Goal: Information Seeking & Learning: Find specific fact

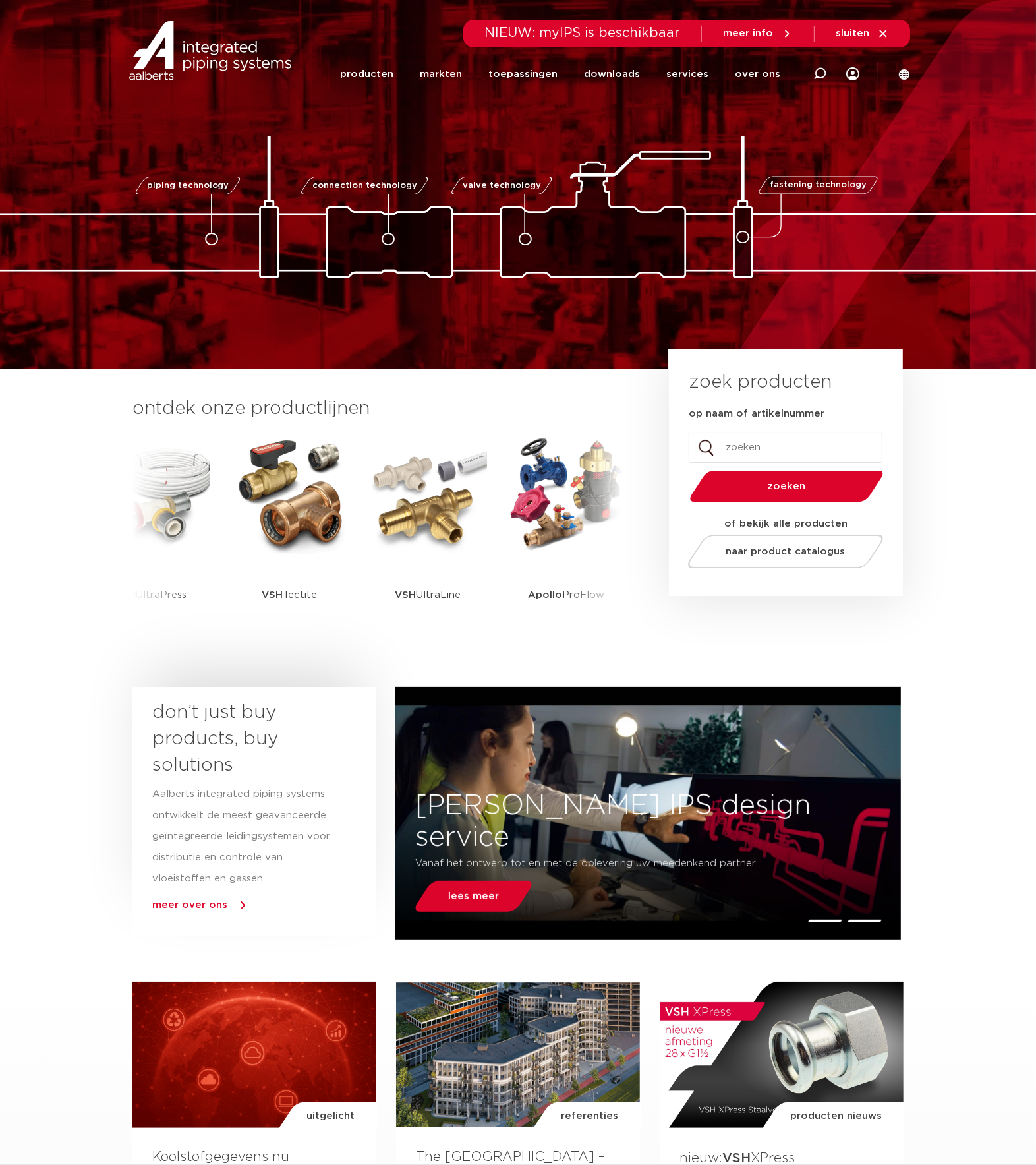
click at [766, 448] on input "op naam of artikelnummer" at bounding box center [785, 447] width 194 height 30
type input "7722"
click at [684, 469] on button "zoeken" at bounding box center [787, 486] width 204 height 33
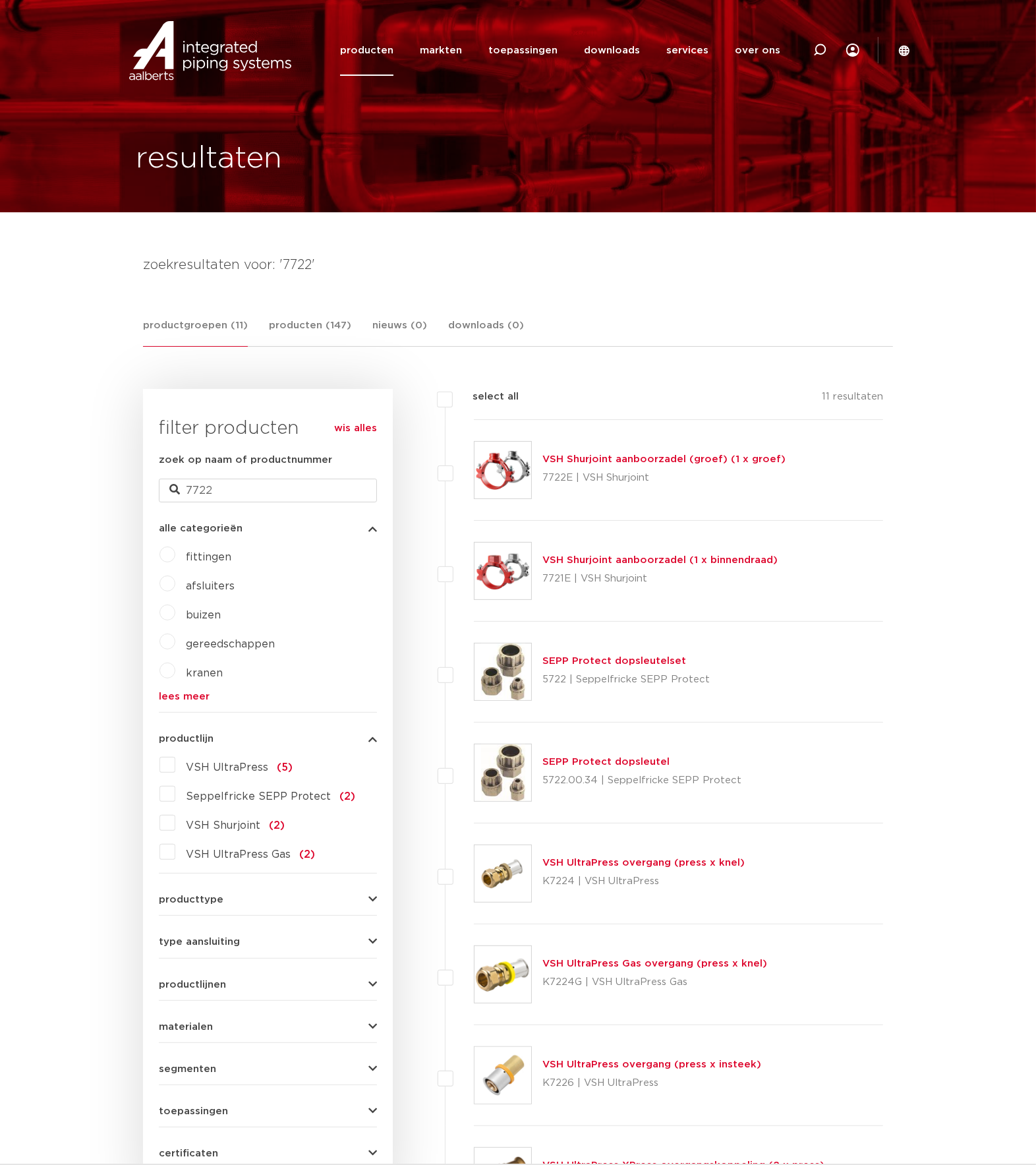
click at [617, 454] on link "VSH Shurjoint aanboorzadel (groef) (1 x groef)" at bounding box center [664, 459] width 243 height 10
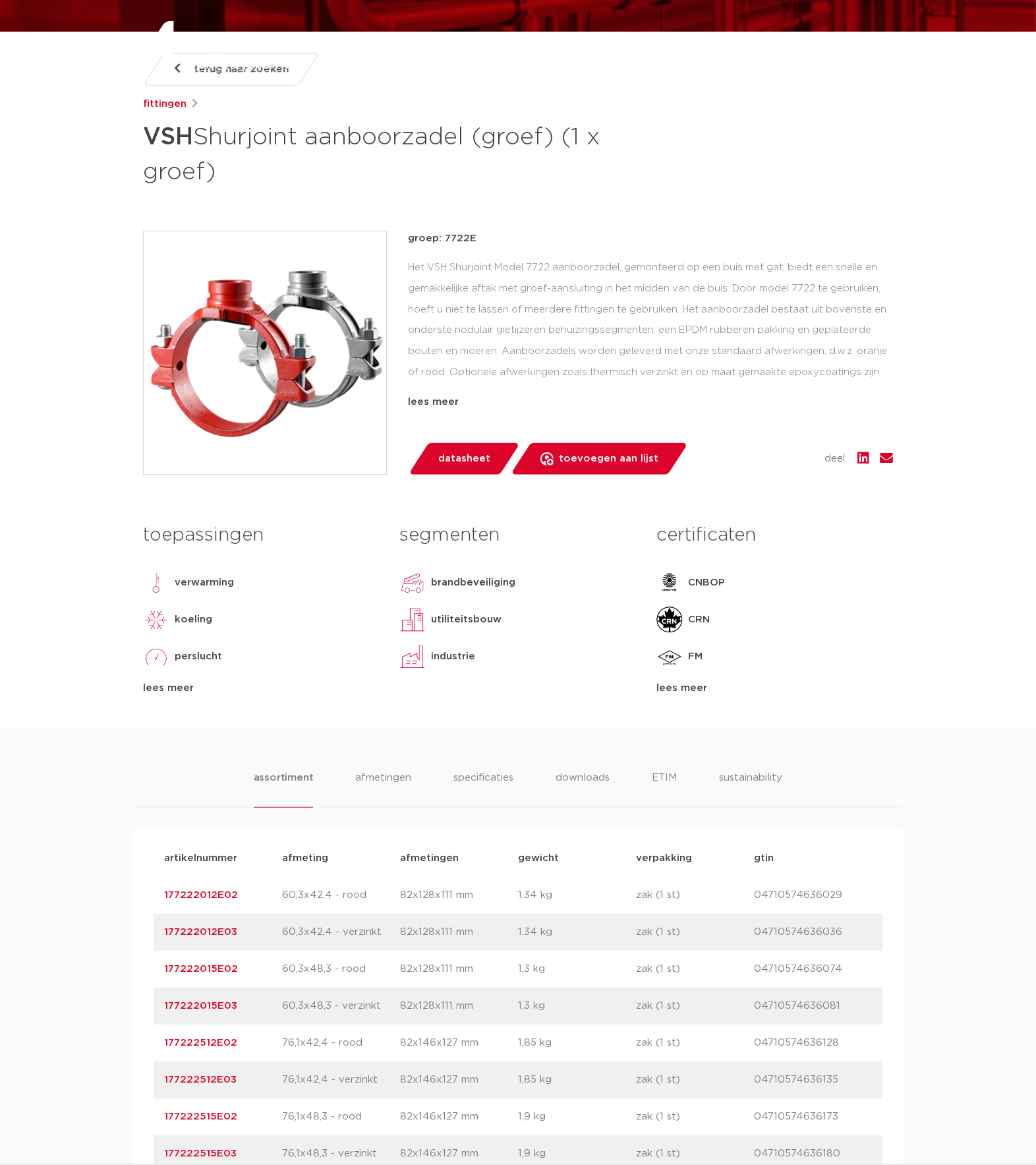
scroll to position [342, 0]
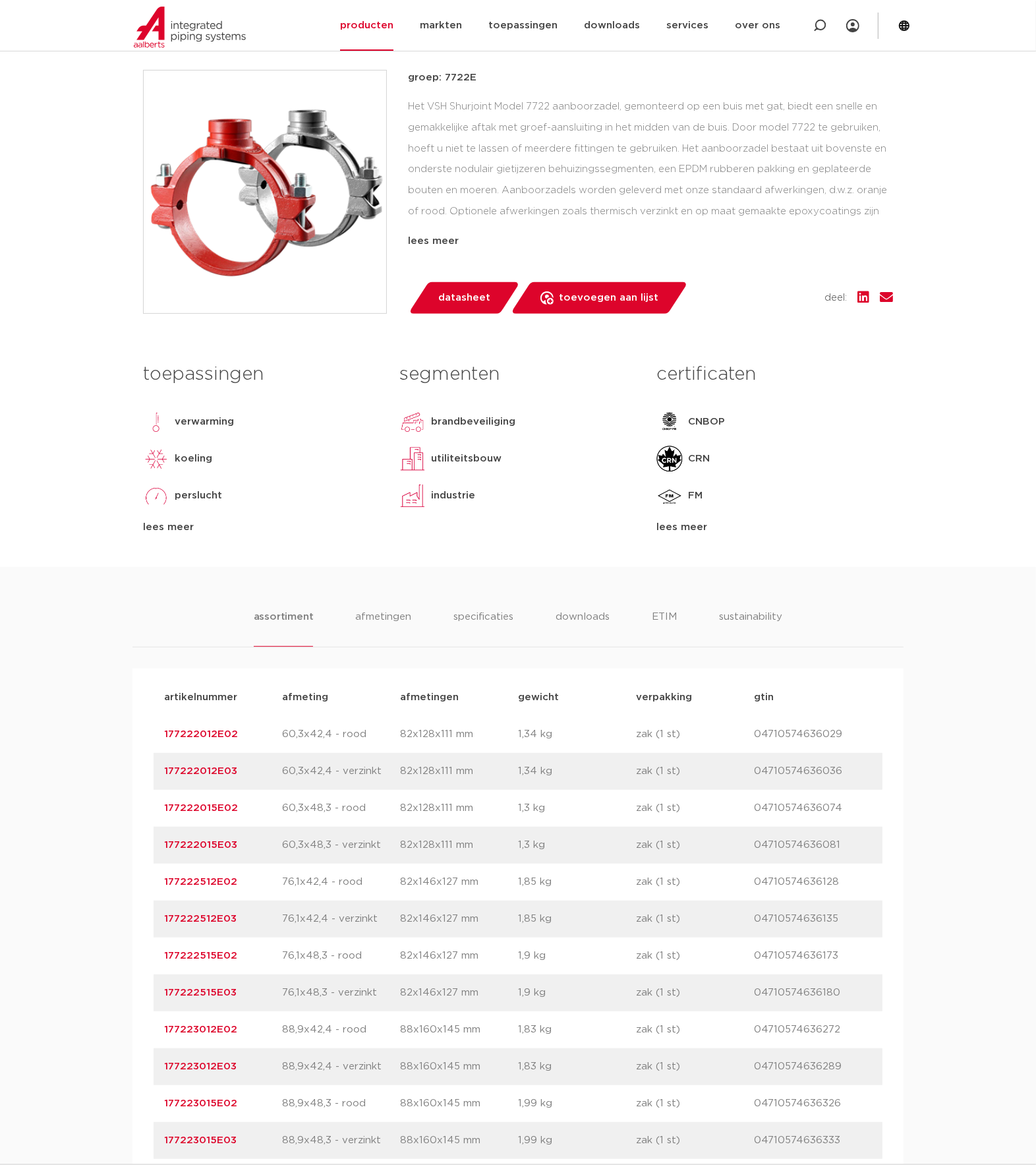
click at [208, 884] on link "177222512E02" at bounding box center [201, 881] width 73 height 10
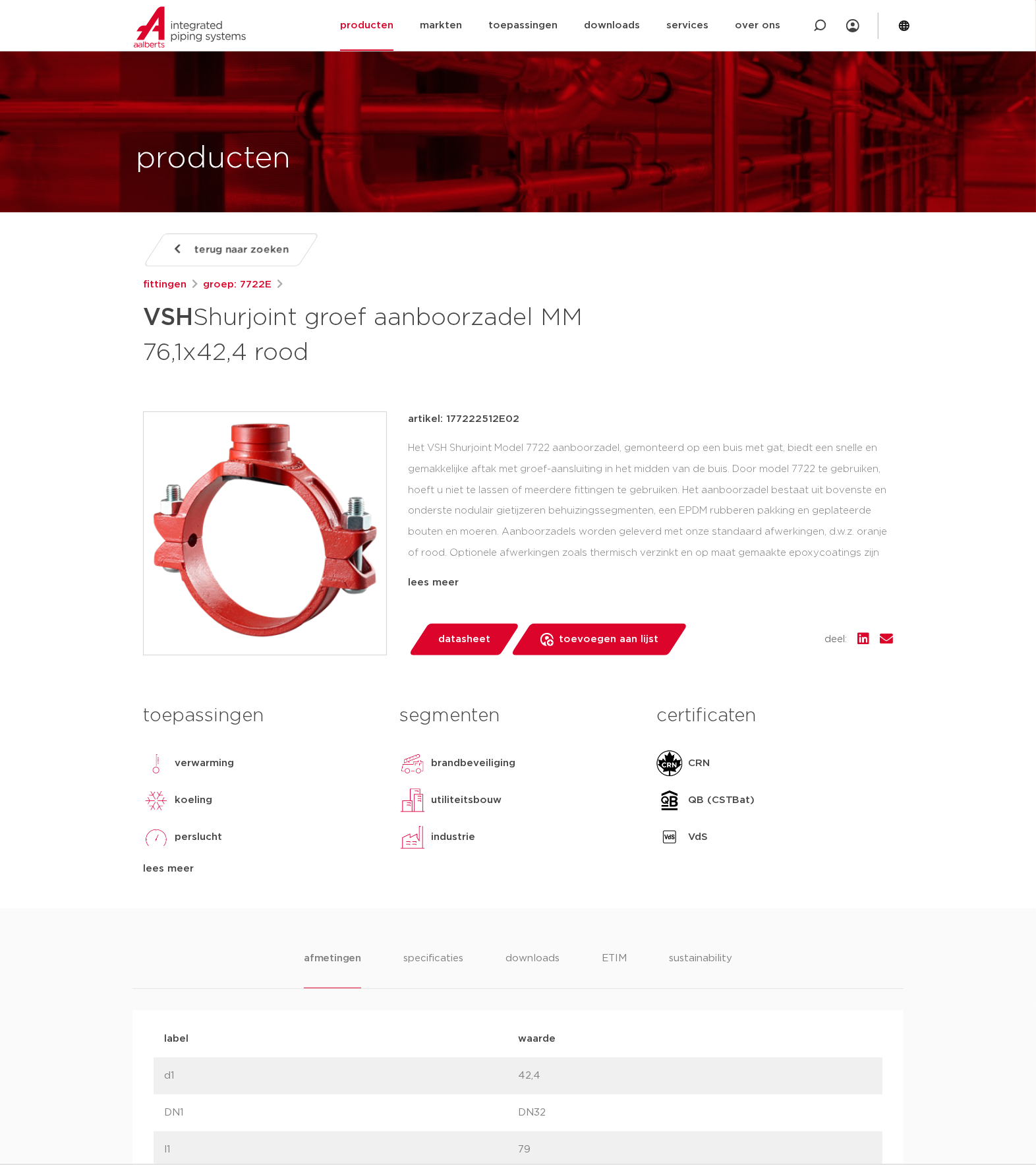
scroll to position [512, 0]
